Goal: Use online tool/utility: Utilize a website feature to perform a specific function

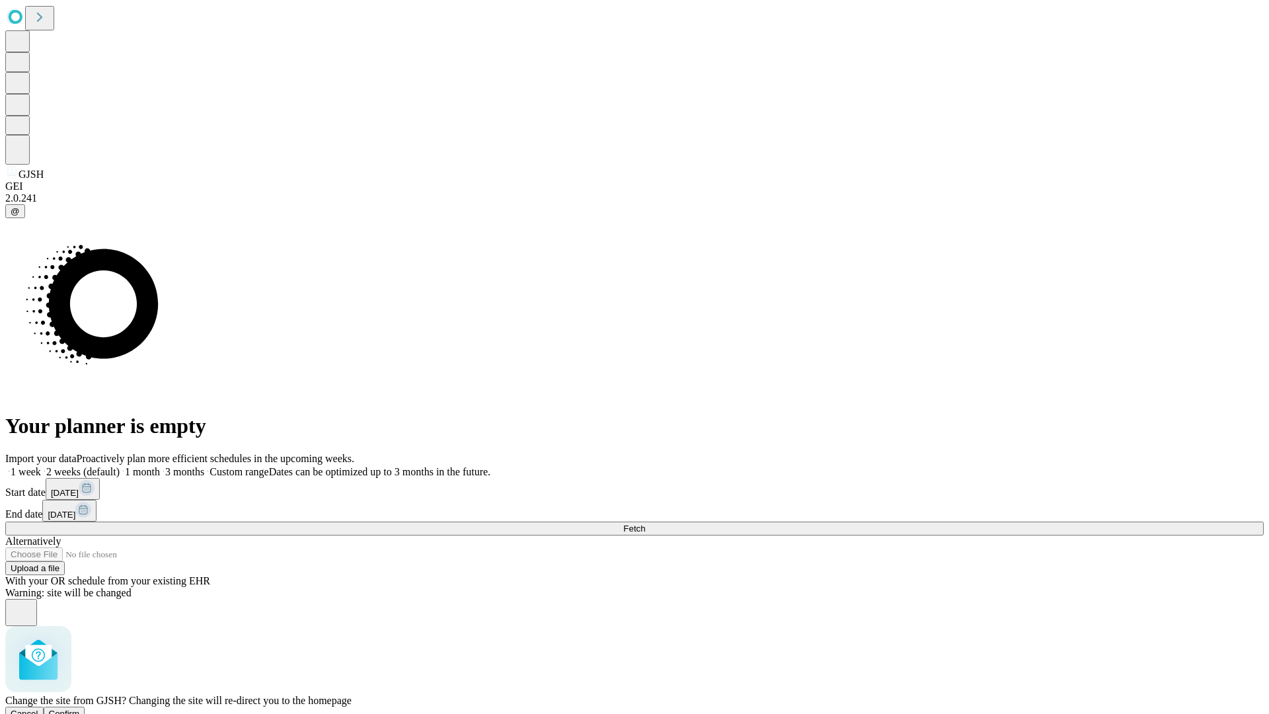
click at [80, 709] on span "Confirm" at bounding box center [64, 714] width 31 height 10
click at [120, 466] on label "2 weeks (default)" at bounding box center [80, 471] width 79 height 11
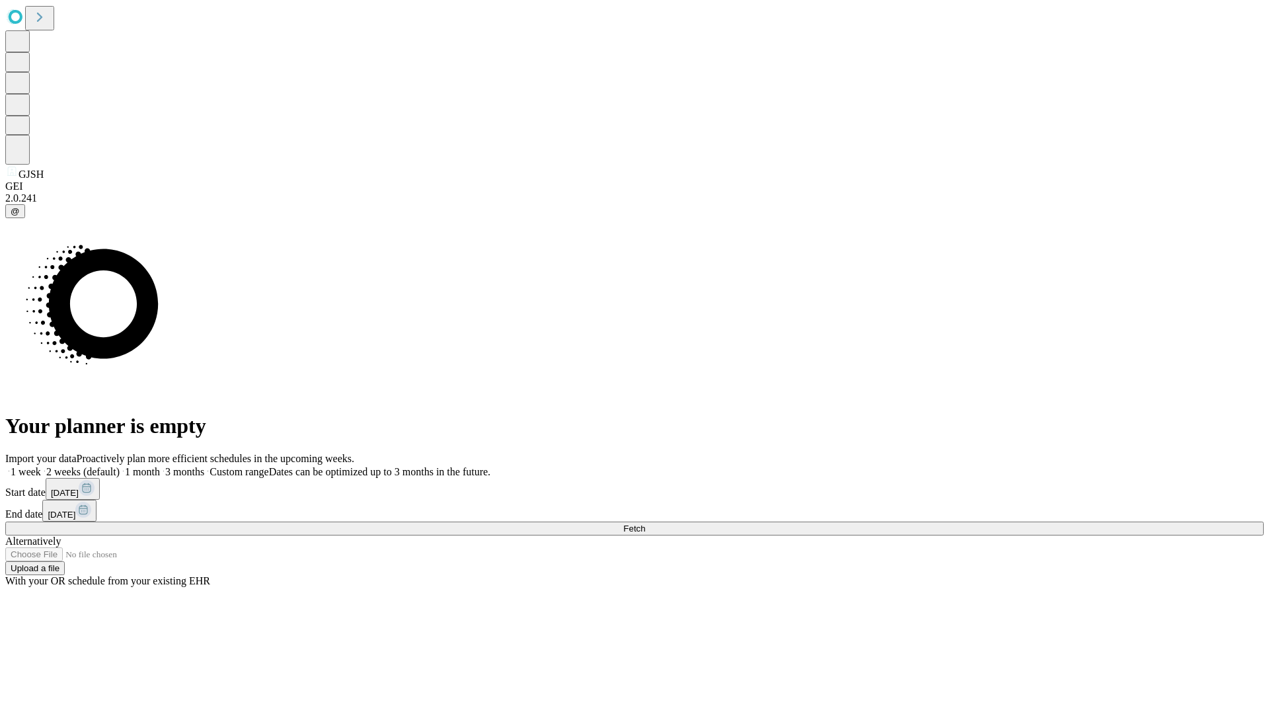
click at [645, 523] on span "Fetch" at bounding box center [634, 528] width 22 height 10
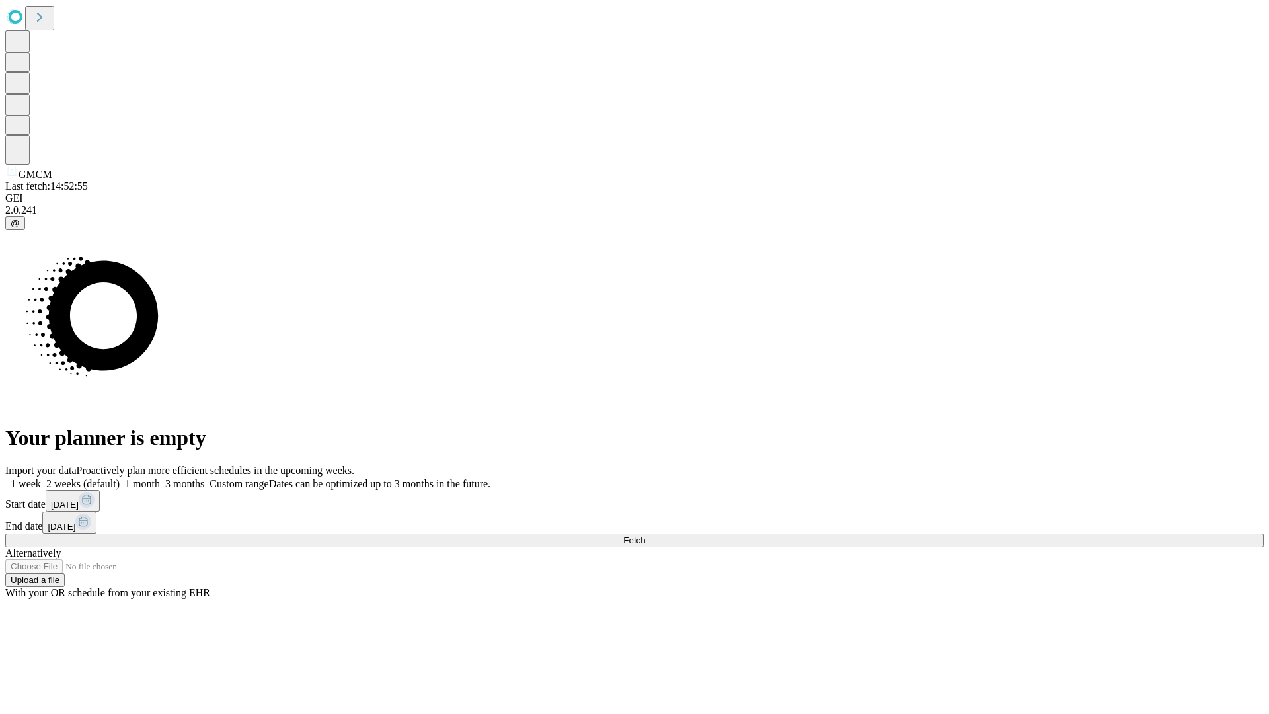
click at [645, 535] on span "Fetch" at bounding box center [634, 540] width 22 height 10
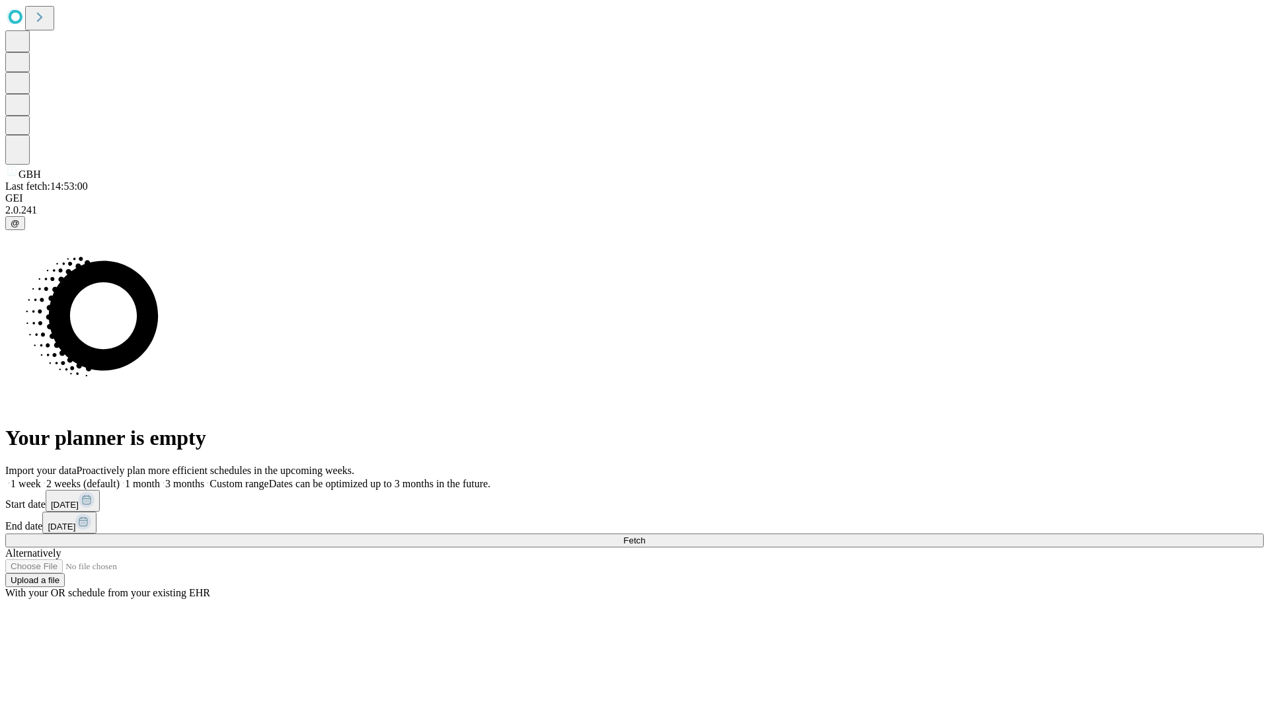
click at [120, 478] on label "2 weeks (default)" at bounding box center [80, 483] width 79 height 11
click at [645, 535] on span "Fetch" at bounding box center [634, 540] width 22 height 10
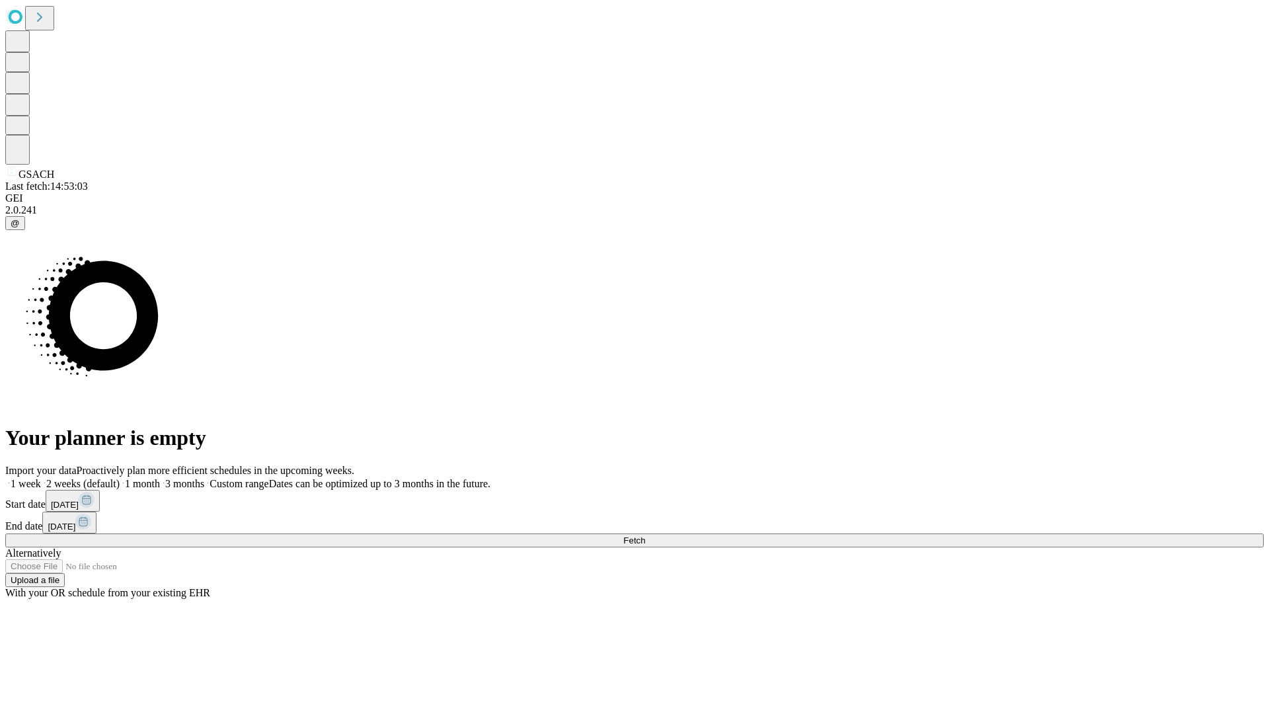
click at [120, 478] on label "2 weeks (default)" at bounding box center [80, 483] width 79 height 11
click at [645, 535] on span "Fetch" at bounding box center [634, 540] width 22 height 10
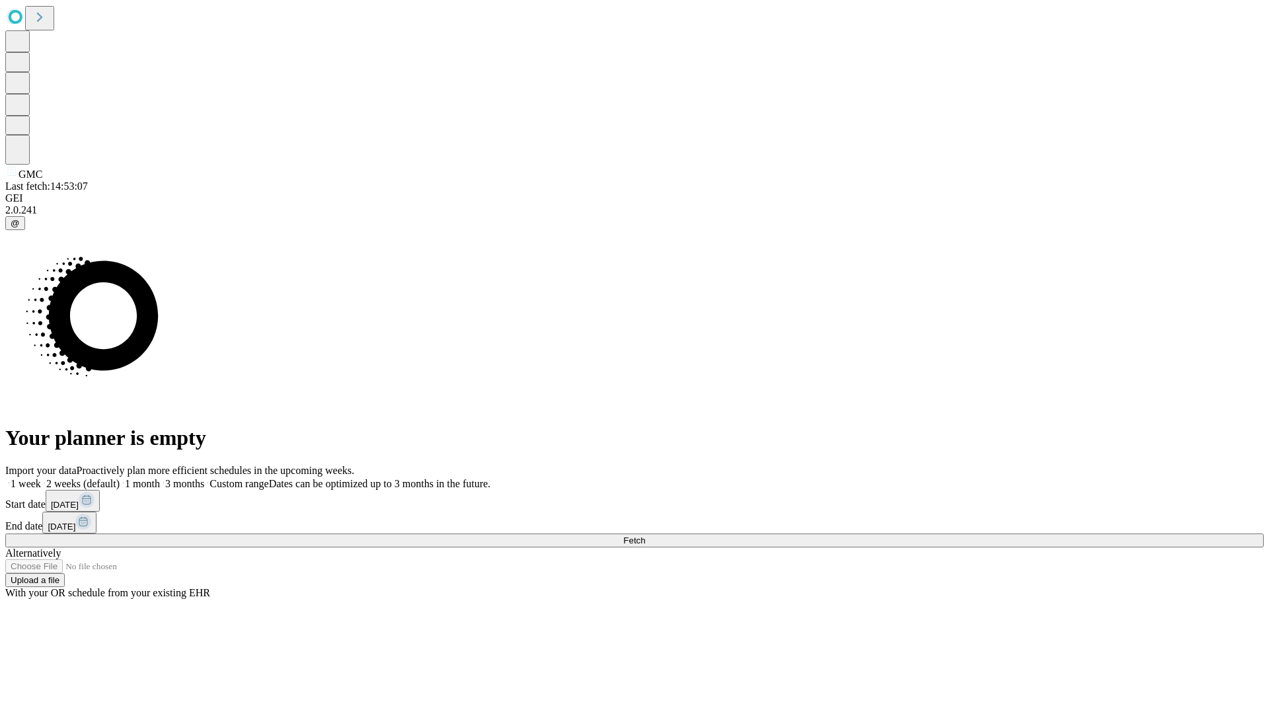
click at [120, 478] on label "2 weeks (default)" at bounding box center [80, 483] width 79 height 11
click at [645, 535] on span "Fetch" at bounding box center [634, 540] width 22 height 10
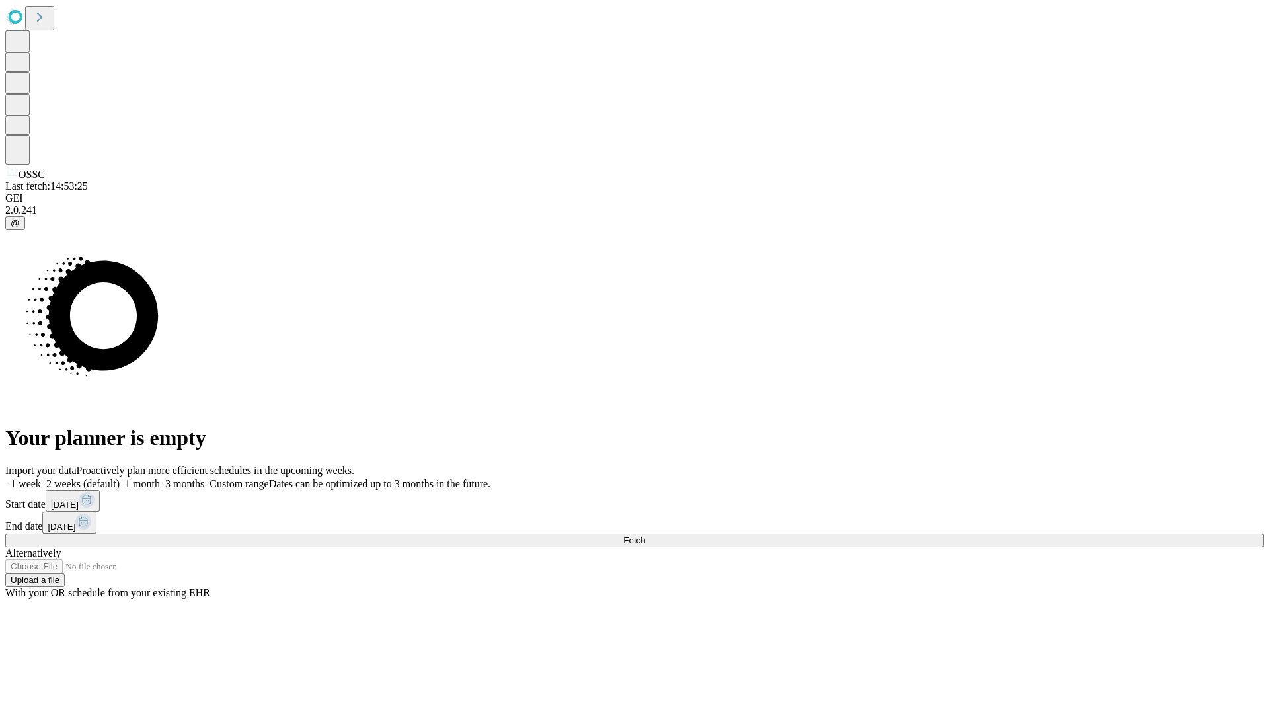
click at [120, 478] on label "2 weeks (default)" at bounding box center [80, 483] width 79 height 11
click at [645, 535] on span "Fetch" at bounding box center [634, 540] width 22 height 10
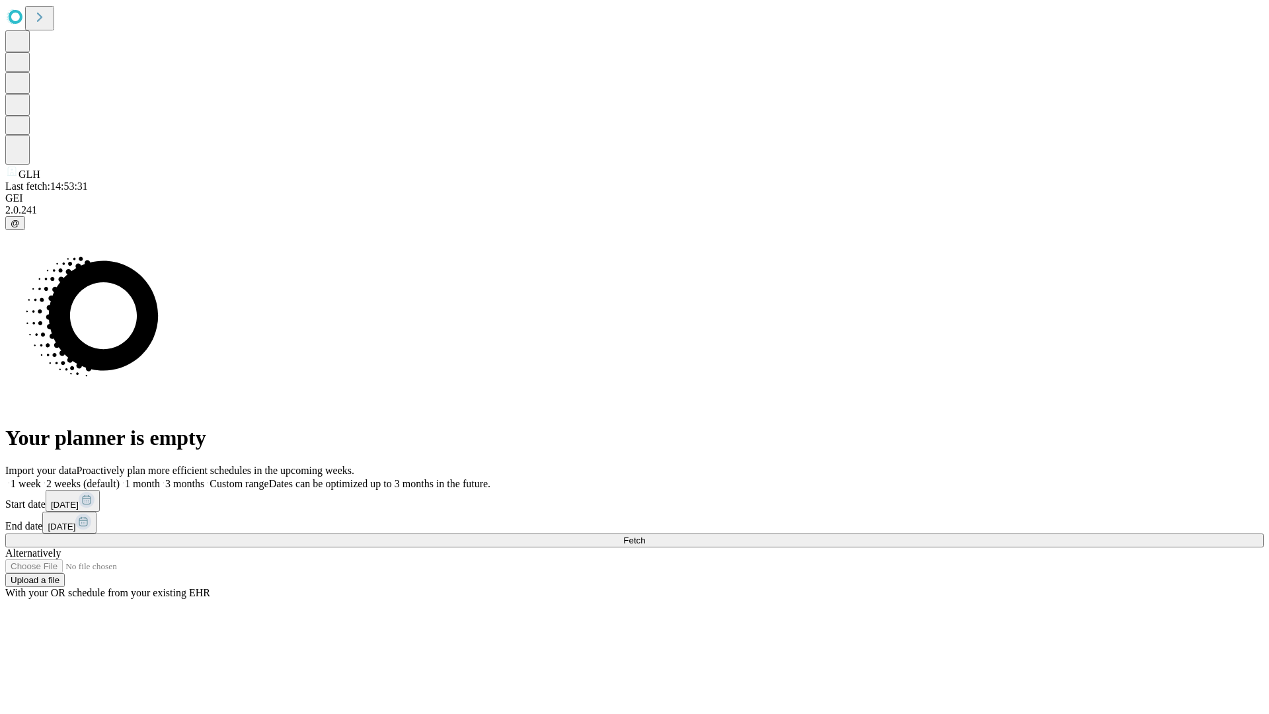
click at [120, 478] on label "2 weeks (default)" at bounding box center [80, 483] width 79 height 11
click at [645, 535] on span "Fetch" at bounding box center [634, 540] width 22 height 10
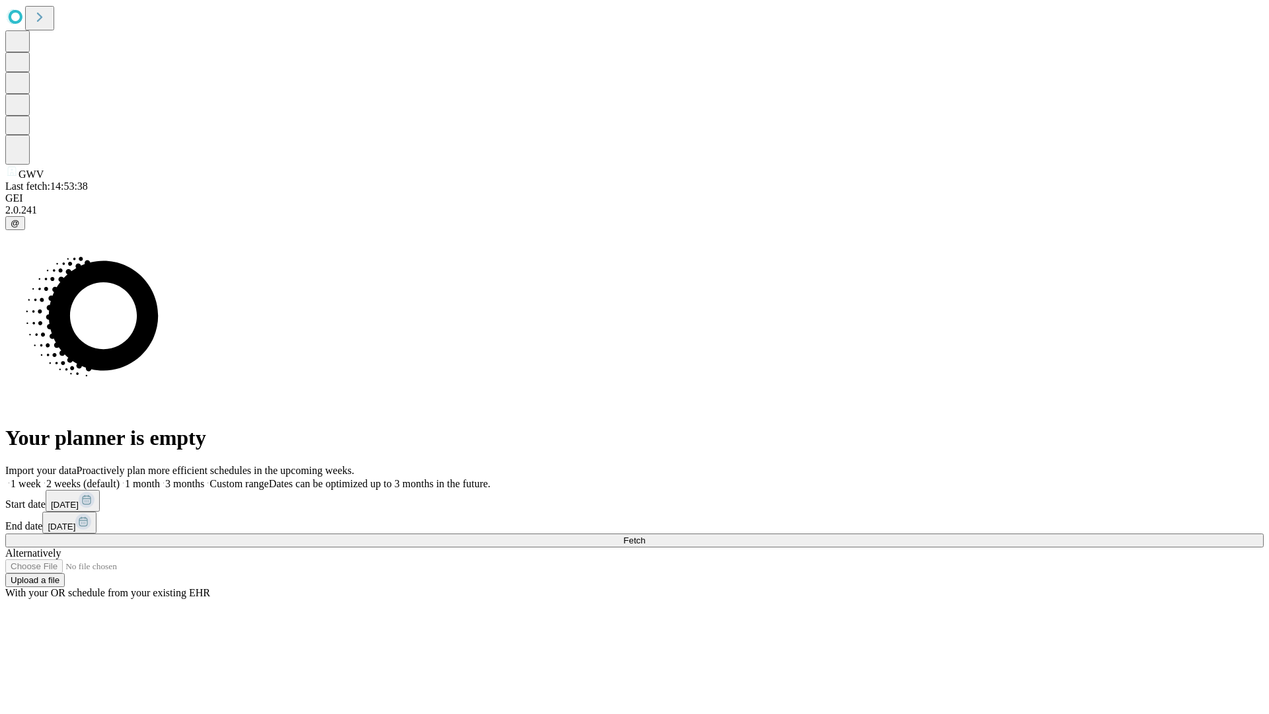
click at [120, 478] on label "2 weeks (default)" at bounding box center [80, 483] width 79 height 11
click at [645, 535] on span "Fetch" at bounding box center [634, 540] width 22 height 10
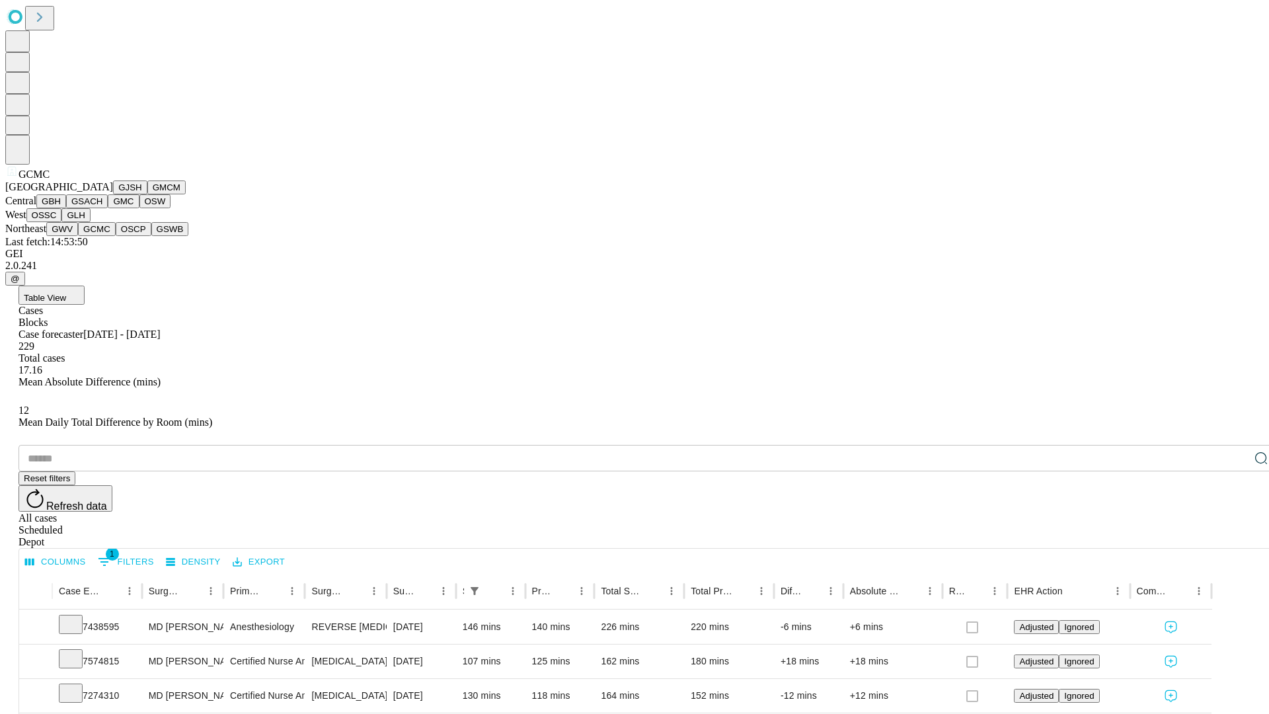
click at [116, 236] on button "OSCP" at bounding box center [134, 229] width 36 height 14
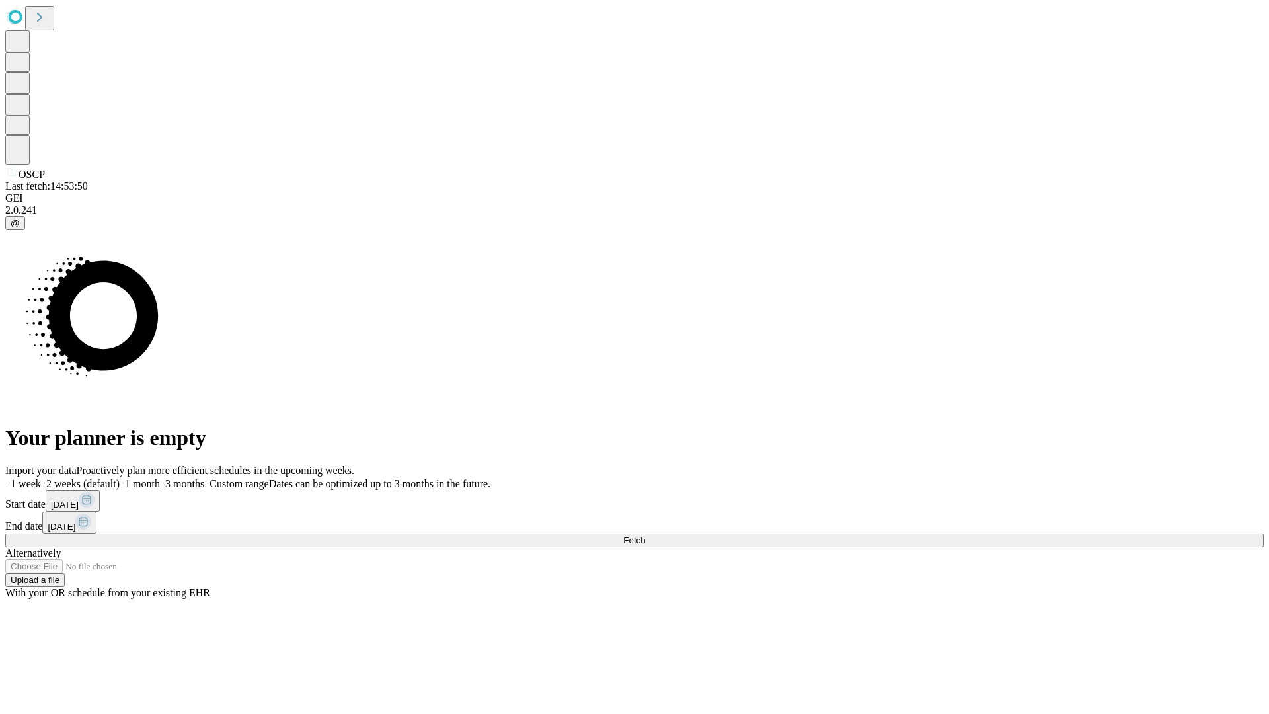
click at [120, 478] on label "2 weeks (default)" at bounding box center [80, 483] width 79 height 11
click at [645, 535] on span "Fetch" at bounding box center [634, 540] width 22 height 10
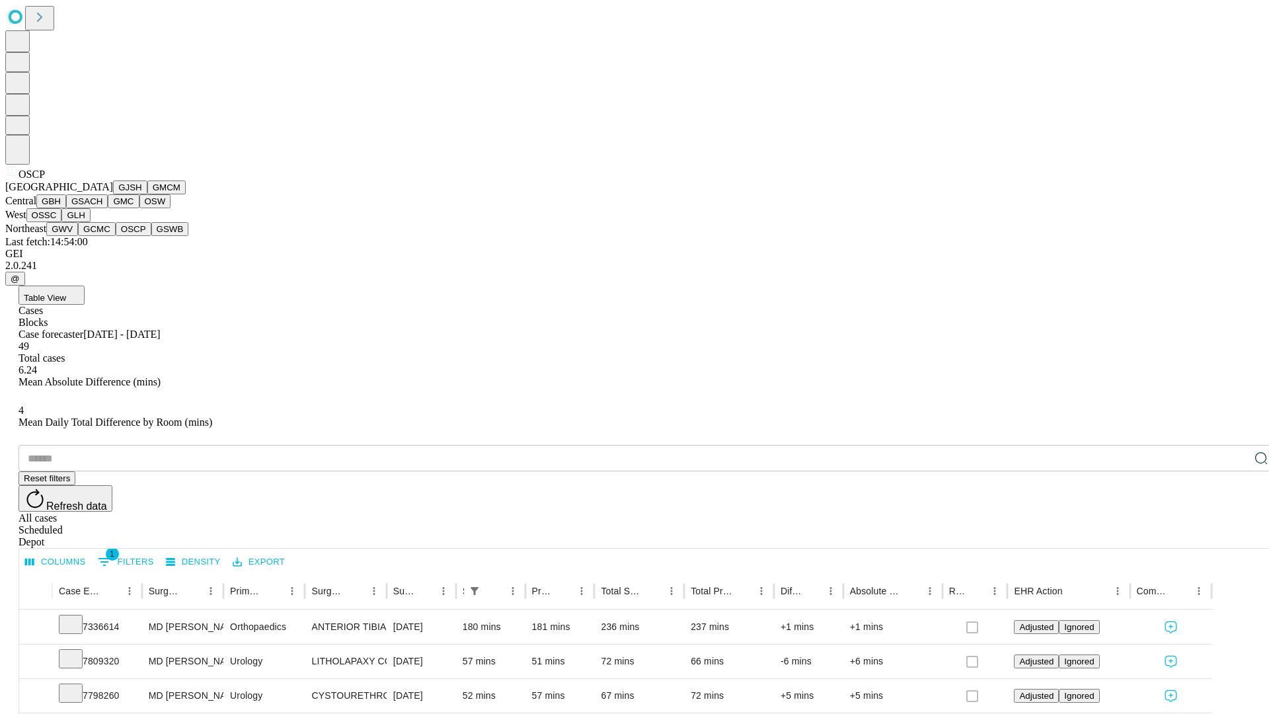
click at [151, 236] on button "GSWB" at bounding box center [170, 229] width 38 height 14
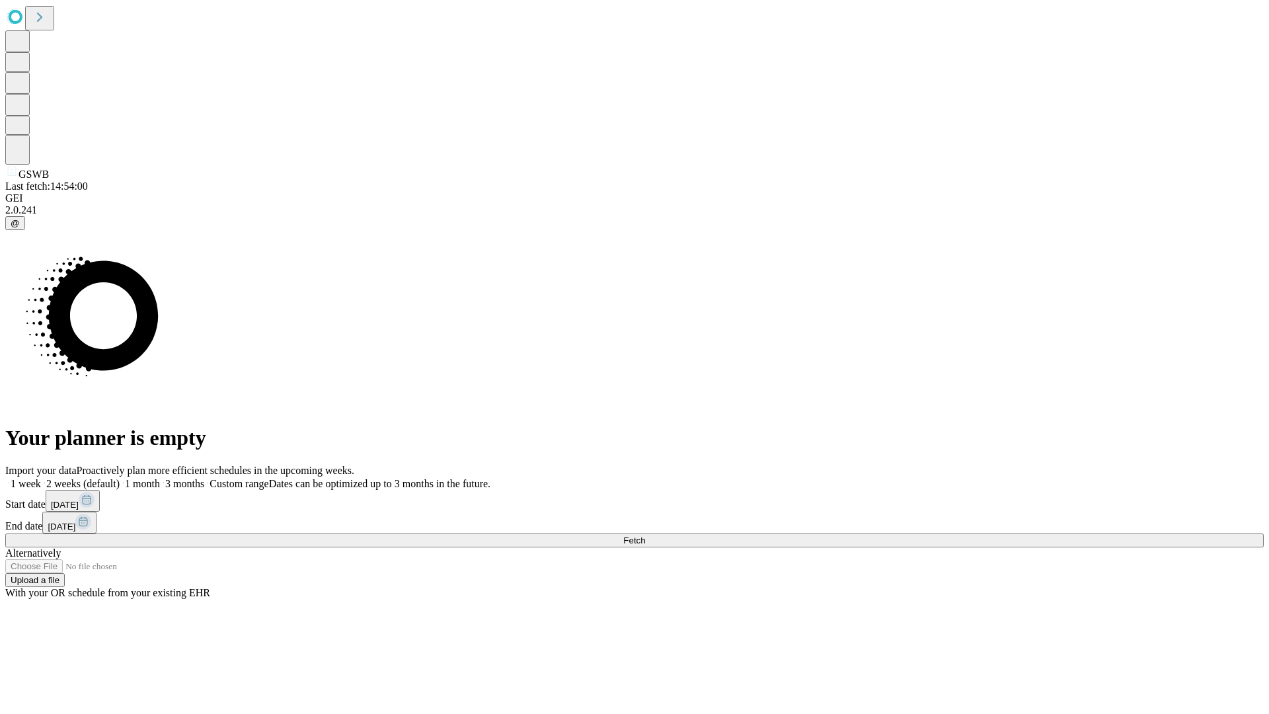
click at [120, 478] on label "2 weeks (default)" at bounding box center [80, 483] width 79 height 11
click at [645, 535] on span "Fetch" at bounding box center [634, 540] width 22 height 10
